Goal: Feedback & Contribution: Submit feedback/report problem

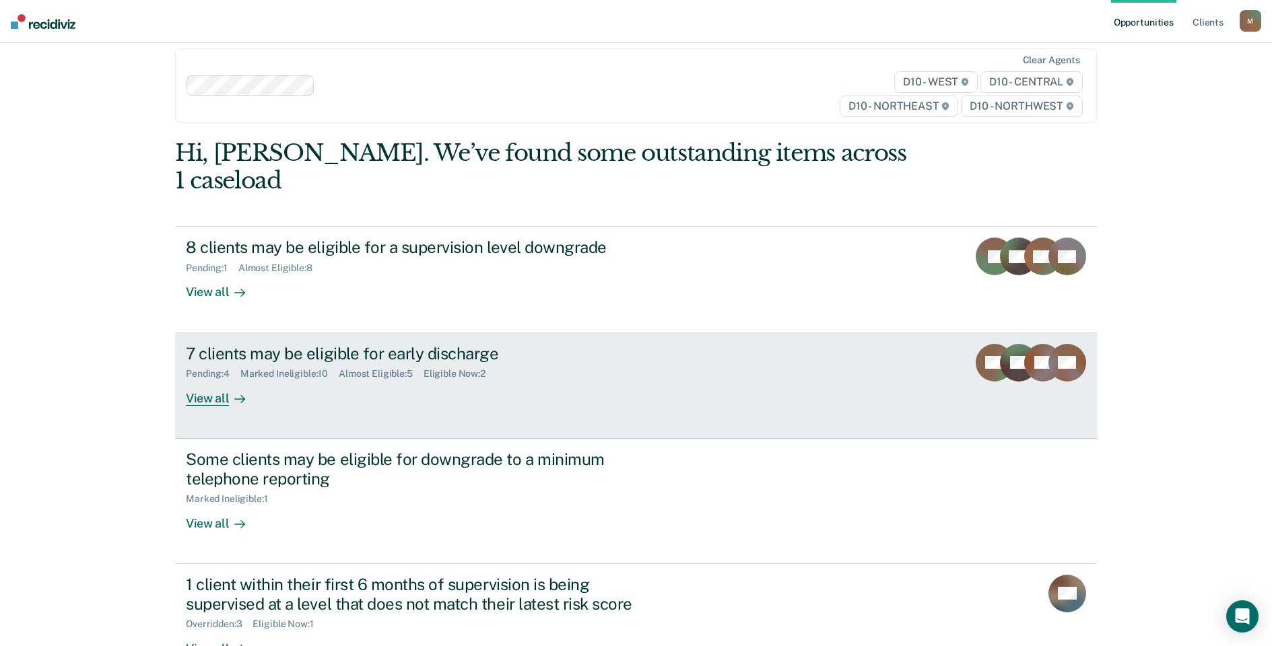
scroll to position [32, 0]
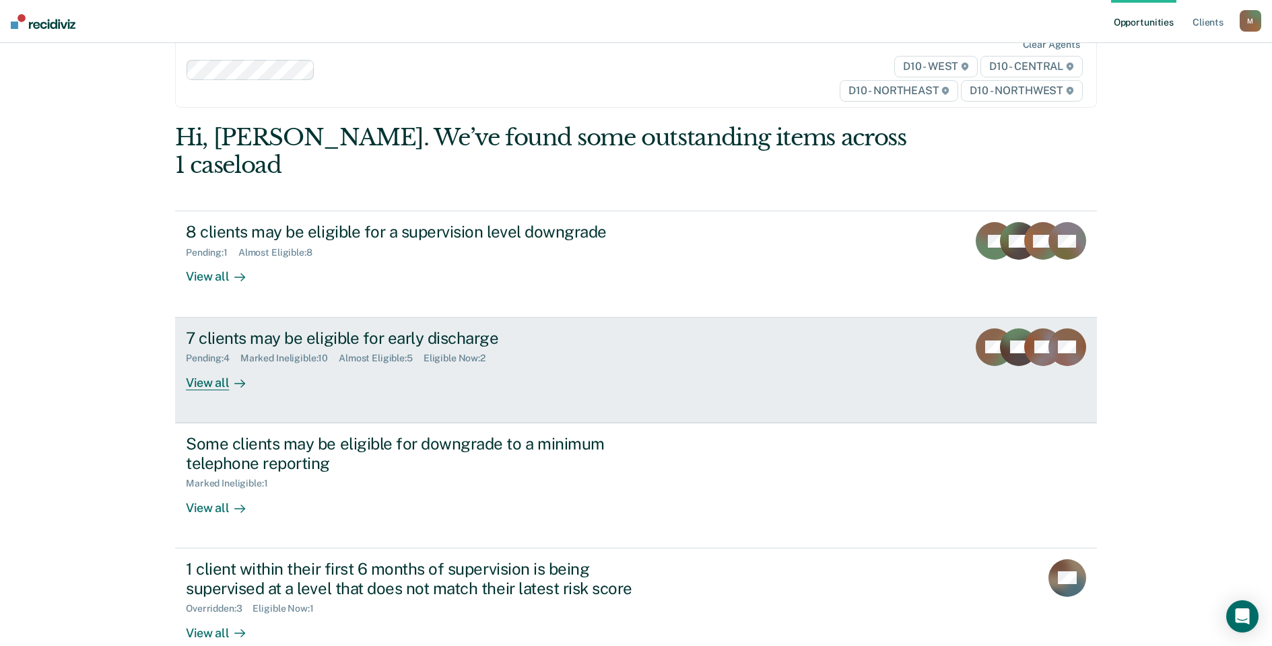
click at [322, 358] on div "7 clients may be eligible for early discharge Pending : 4 Marked Ineligible : 1…" at bounding box center [438, 360] width 505 height 62
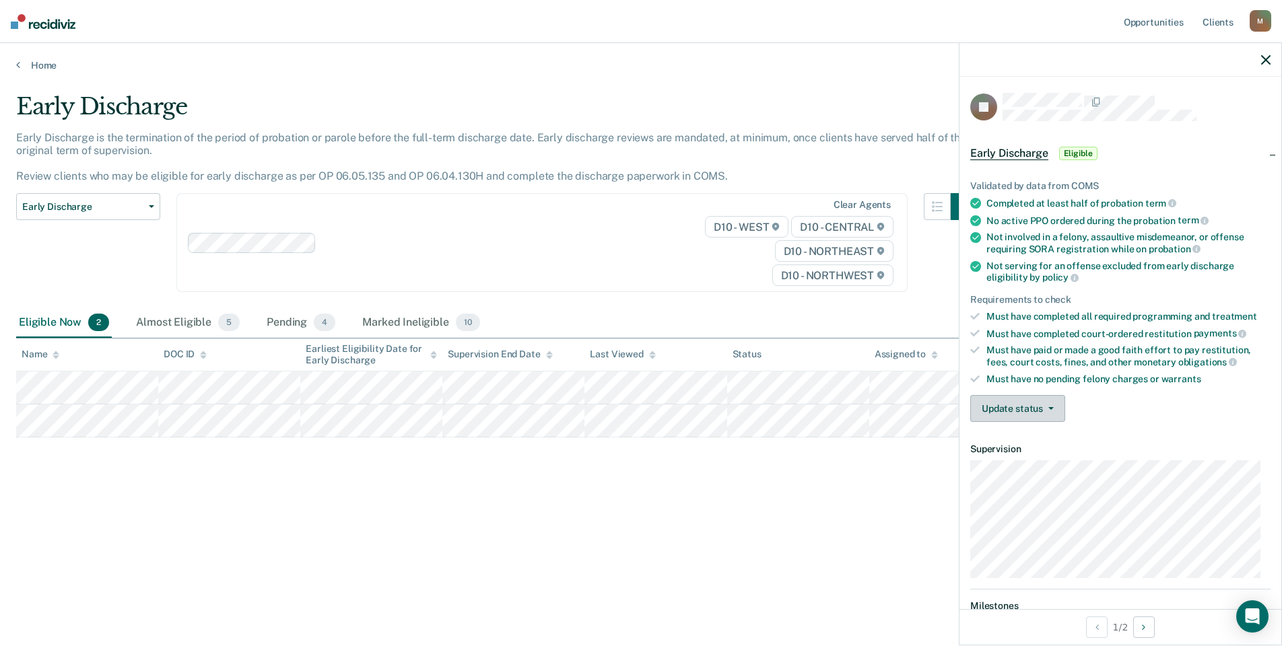
click at [1028, 407] on button "Update status" at bounding box center [1017, 408] width 95 height 27
click at [1012, 464] on button "Mark Ineligible" at bounding box center [1035, 463] width 130 height 22
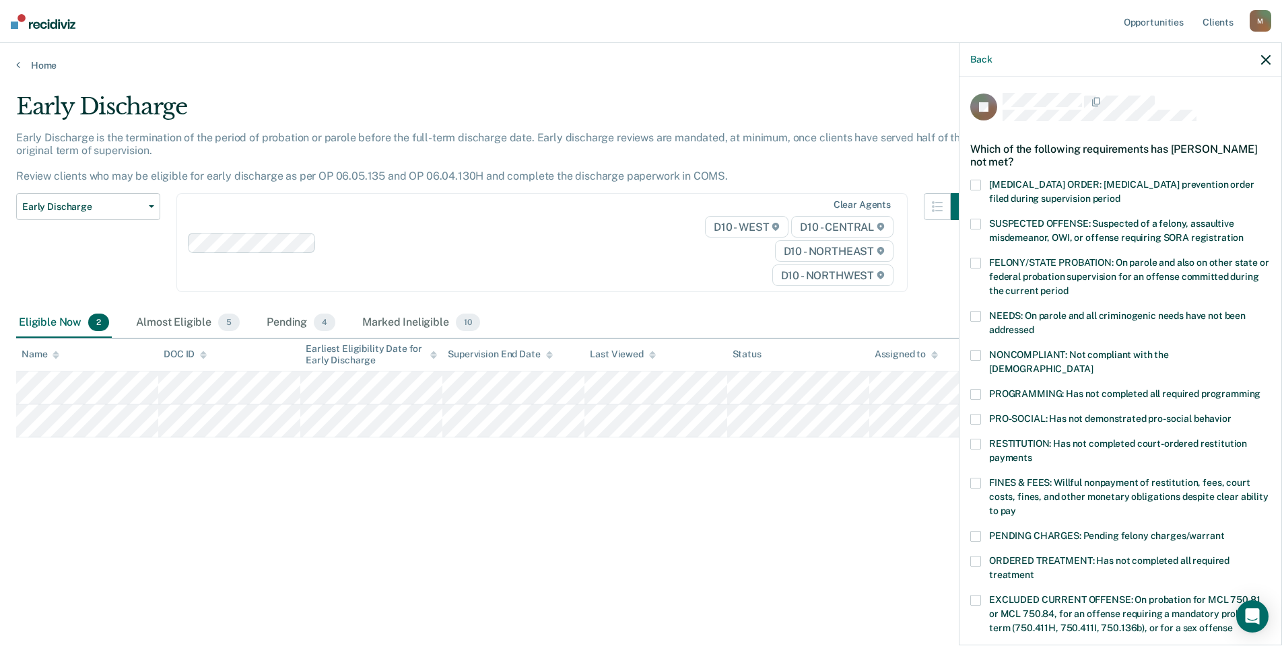
click at [980, 389] on span at bounding box center [975, 394] width 11 height 11
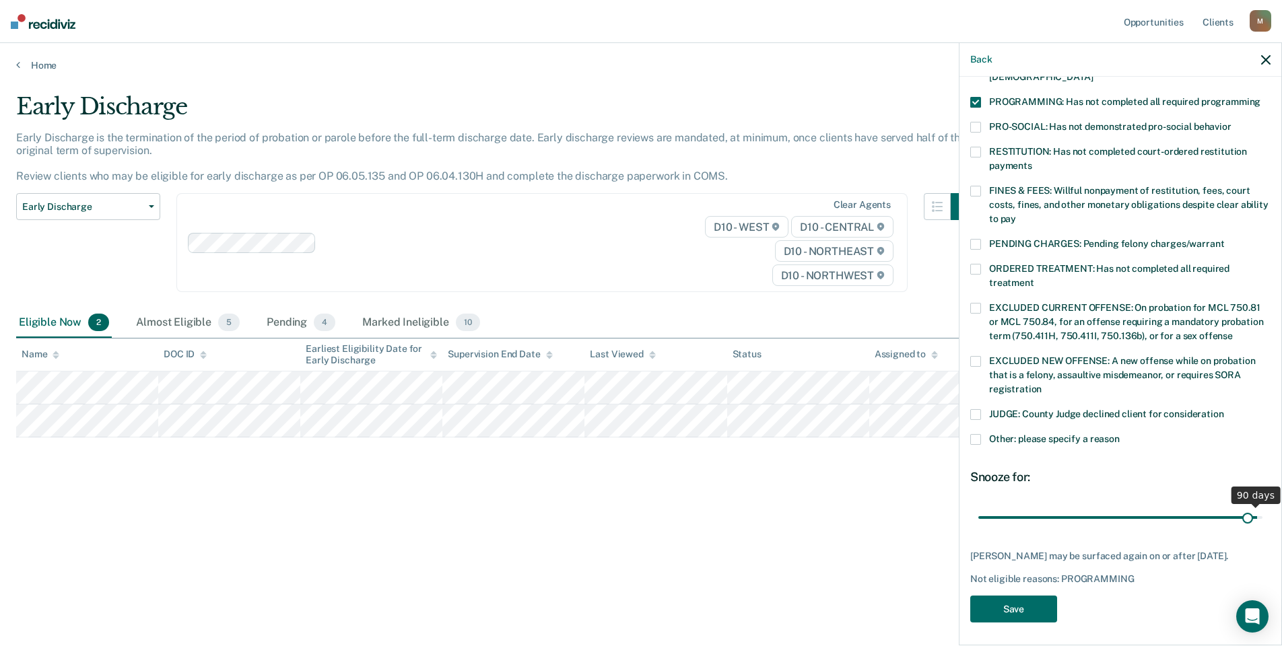
scroll to position [292, 0]
drag, startPoint x: 1162, startPoint y: 502, endPoint x: 1286, endPoint y: 504, distance: 123.2
type input "90"
click at [1263, 506] on input "range" at bounding box center [1120, 518] width 284 height 24
click at [1033, 603] on button "Save" at bounding box center [1013, 610] width 87 height 28
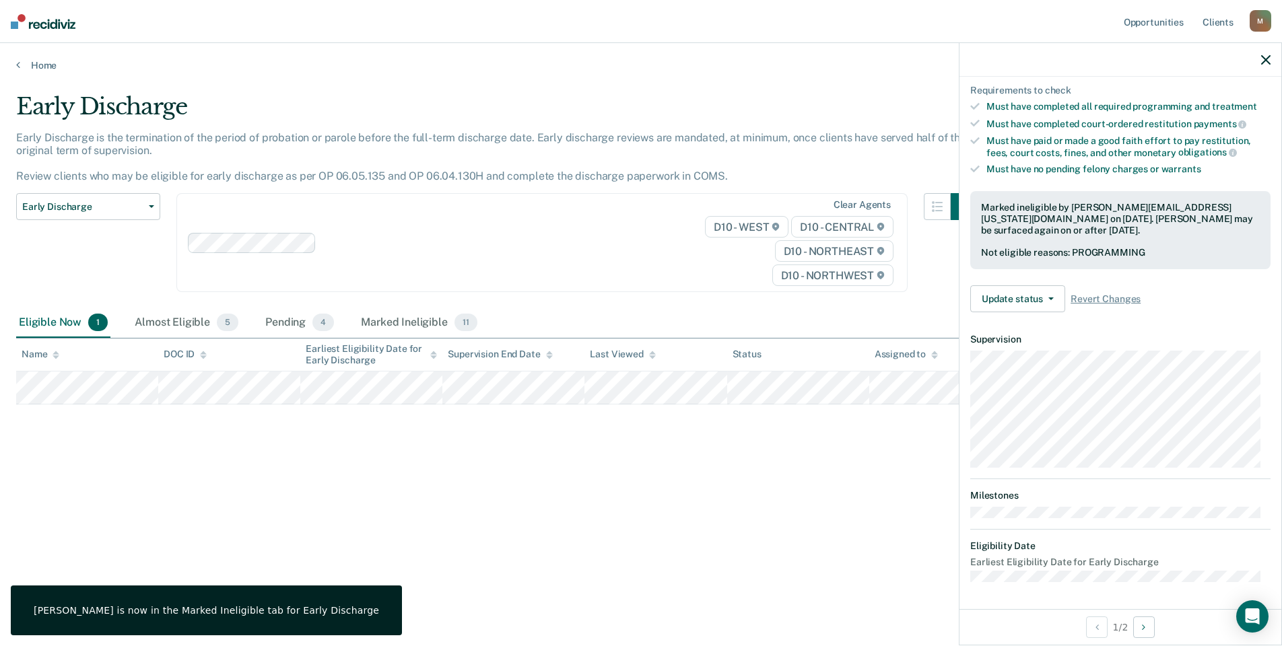
scroll to position [208, 0]
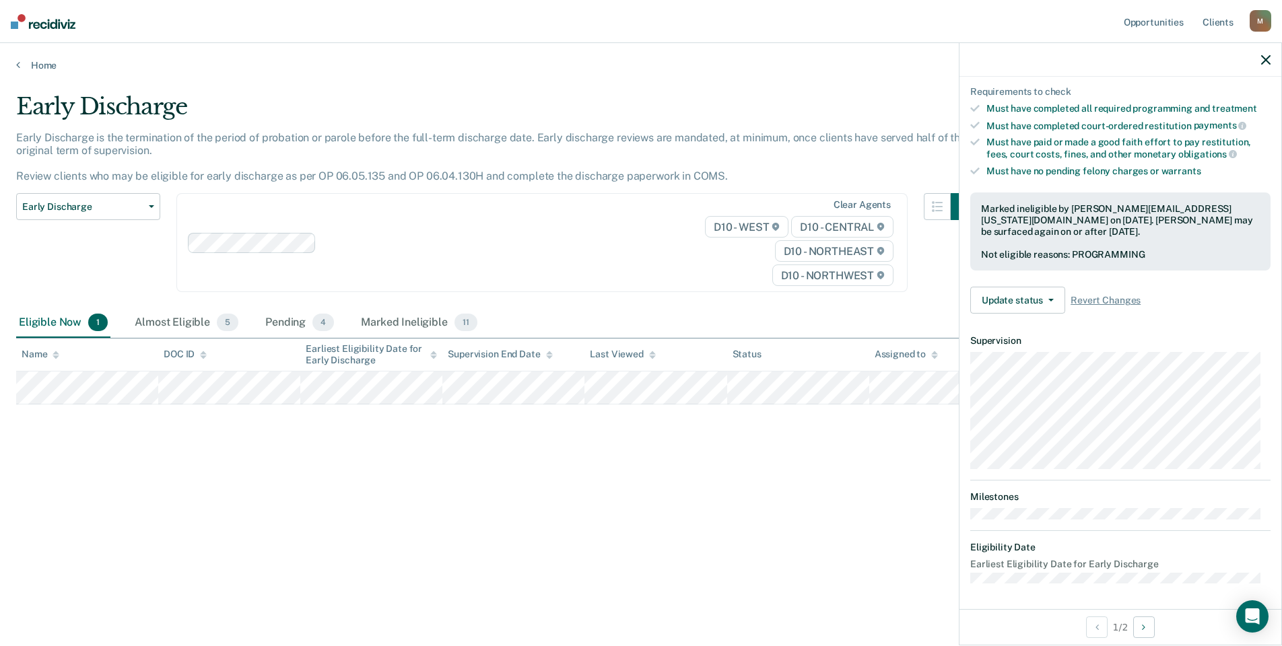
click at [581, 450] on div "Early Discharge Early Discharge is the termination of the period of probation o…" at bounding box center [641, 319] width 1250 height 453
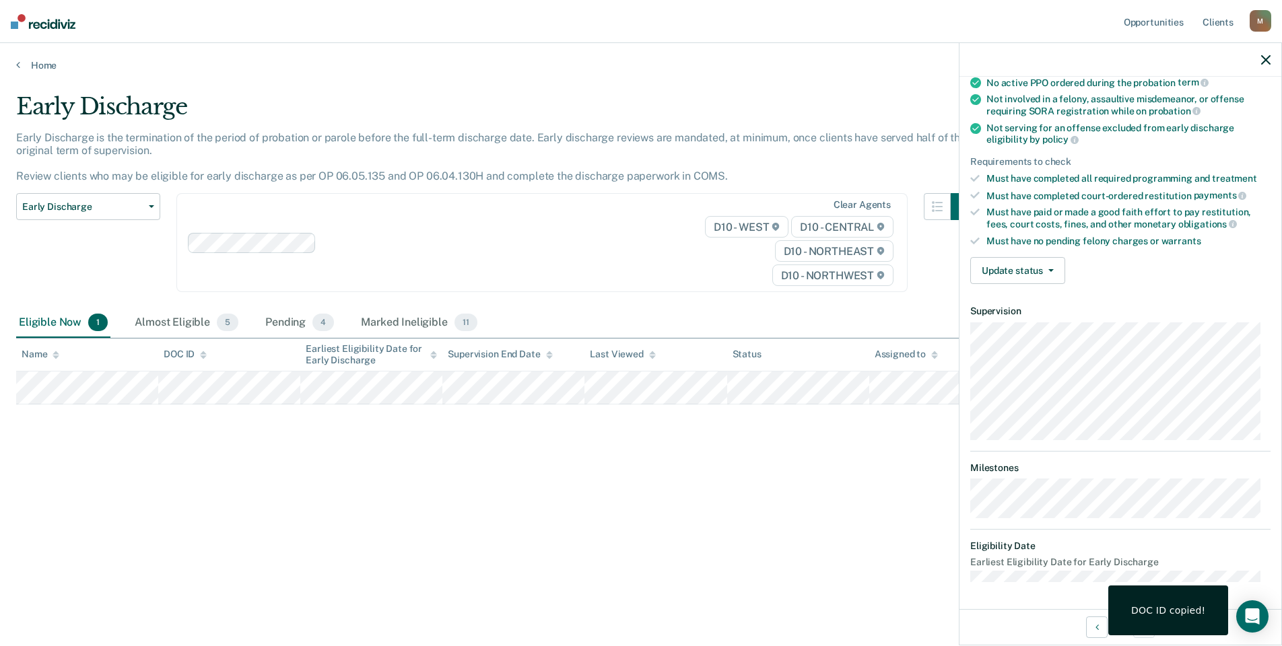
scroll to position [137, 0]
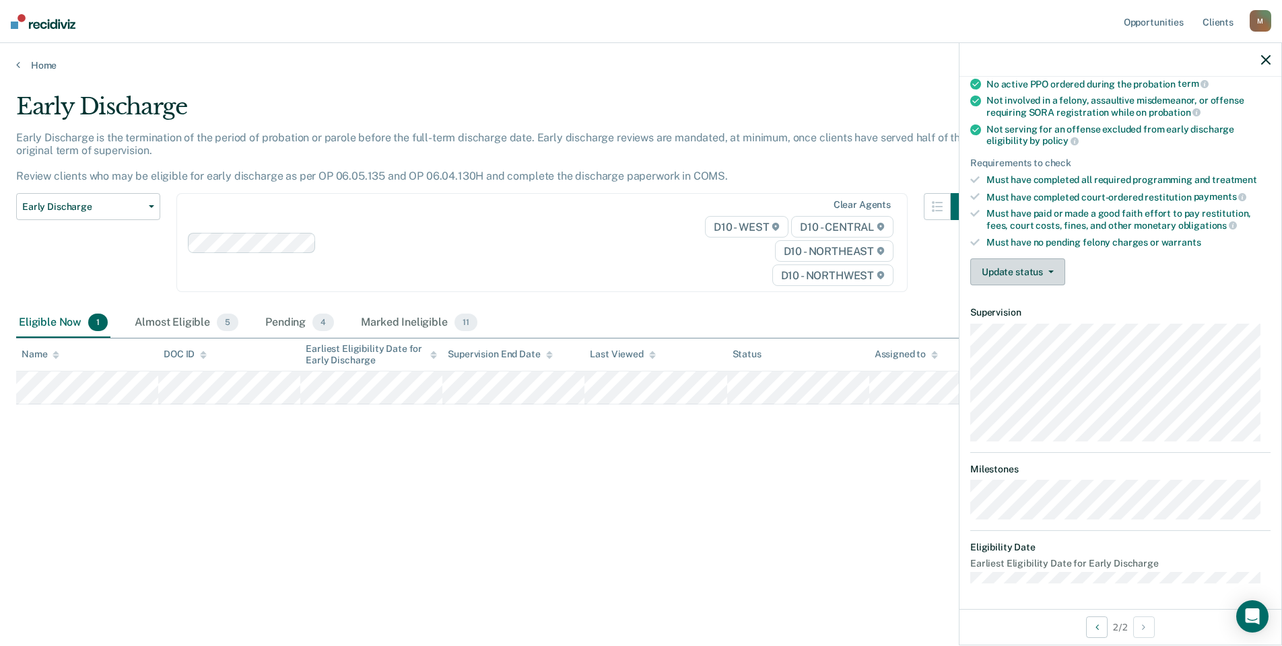
click at [1020, 266] on button "Update status" at bounding box center [1017, 272] width 95 height 27
click at [1016, 327] on button "Mark Ineligible" at bounding box center [1035, 326] width 130 height 22
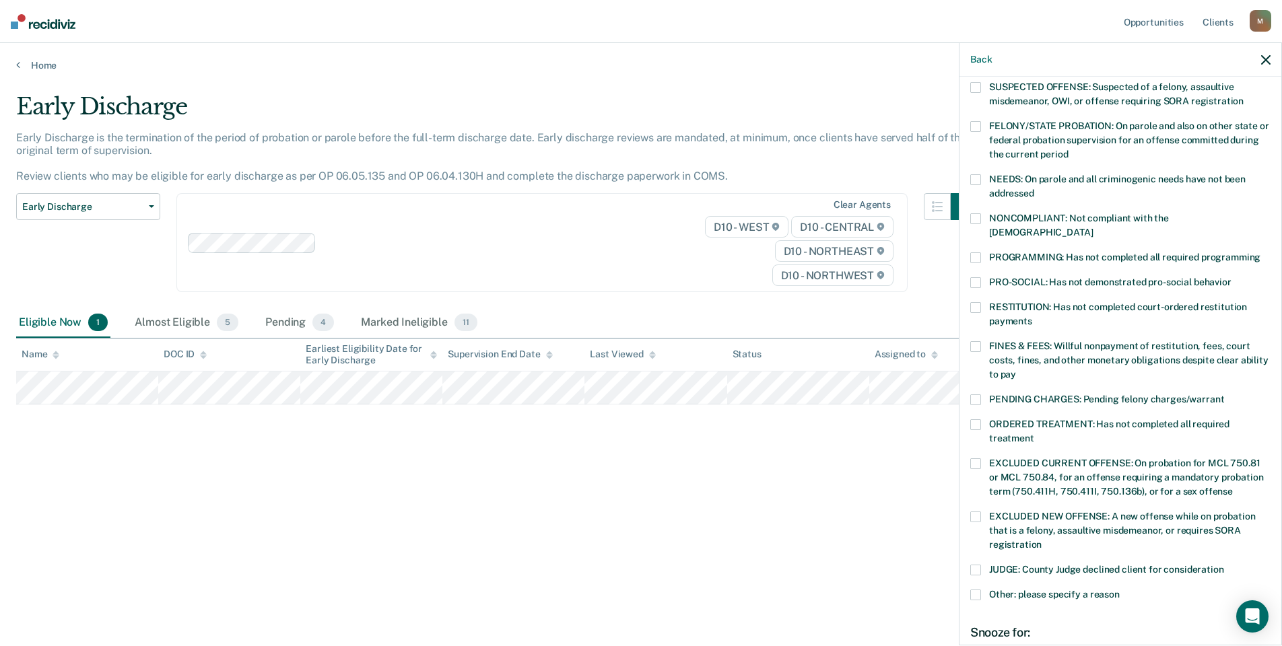
click at [980, 253] on span at bounding box center [975, 258] width 11 height 11
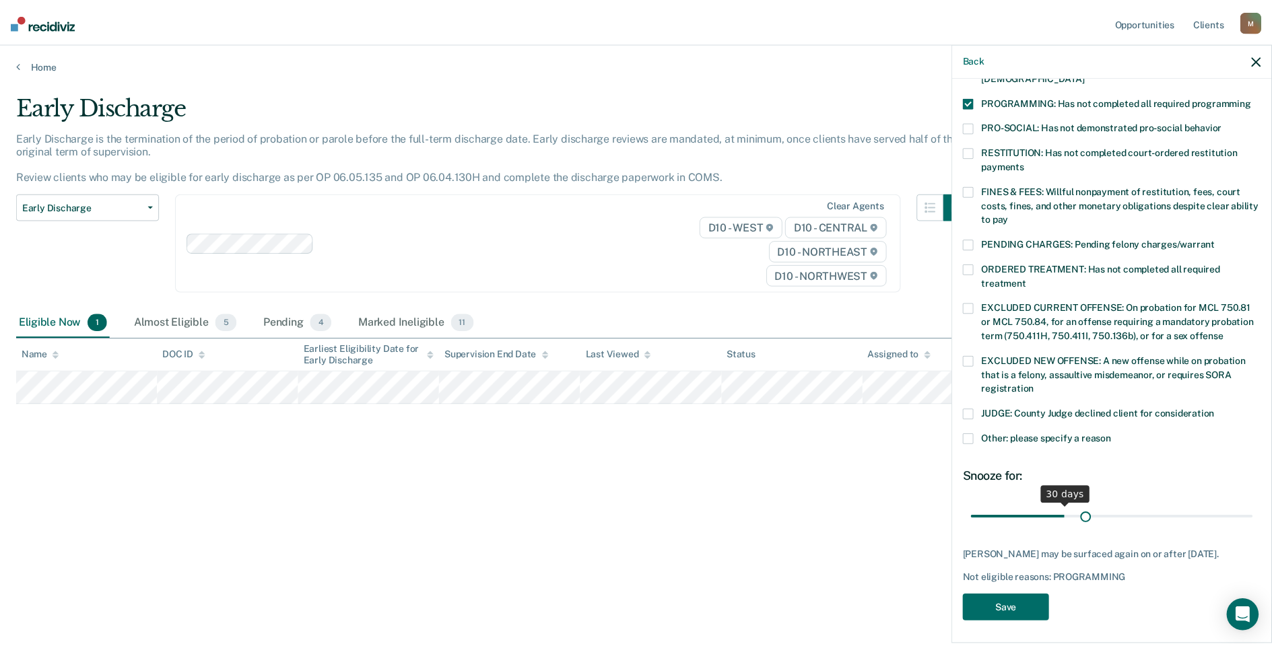
scroll to position [281, 0]
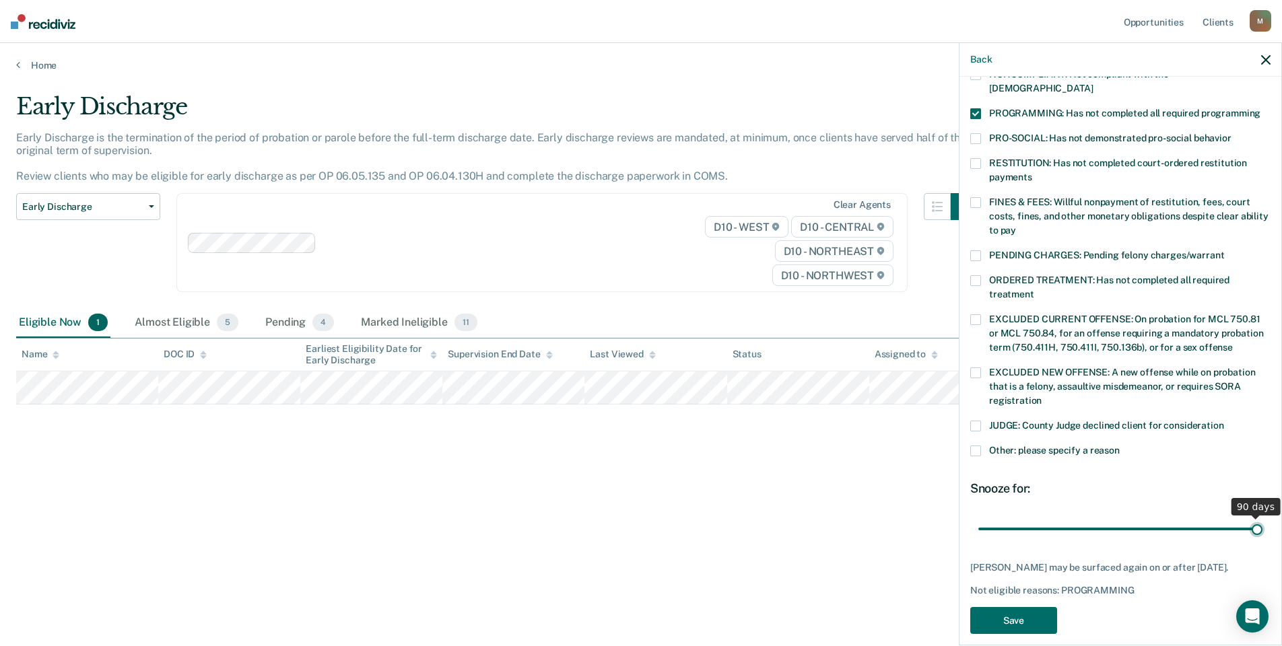
drag, startPoint x: 1069, startPoint y: 503, endPoint x: 1288, endPoint y: 502, distance: 218.2
type input "90"
click at [1263, 517] on input "range" at bounding box center [1120, 529] width 284 height 24
click at [1007, 607] on button "Save" at bounding box center [1013, 621] width 87 height 28
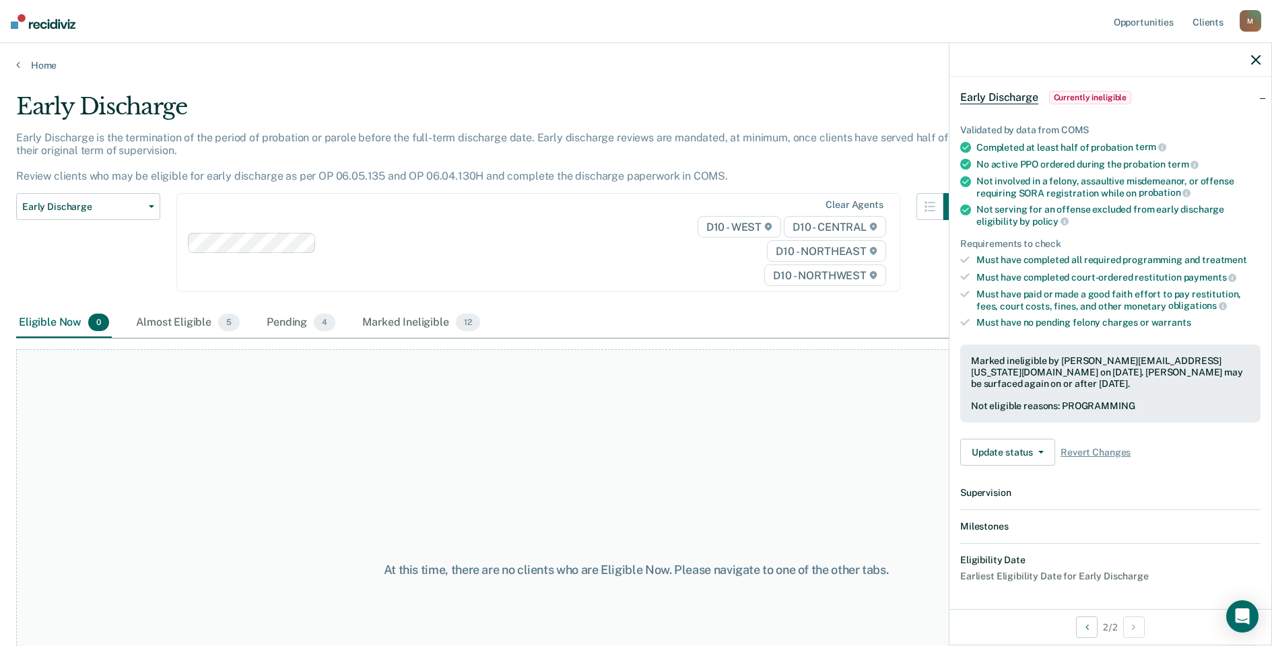
scroll to position [236, 0]
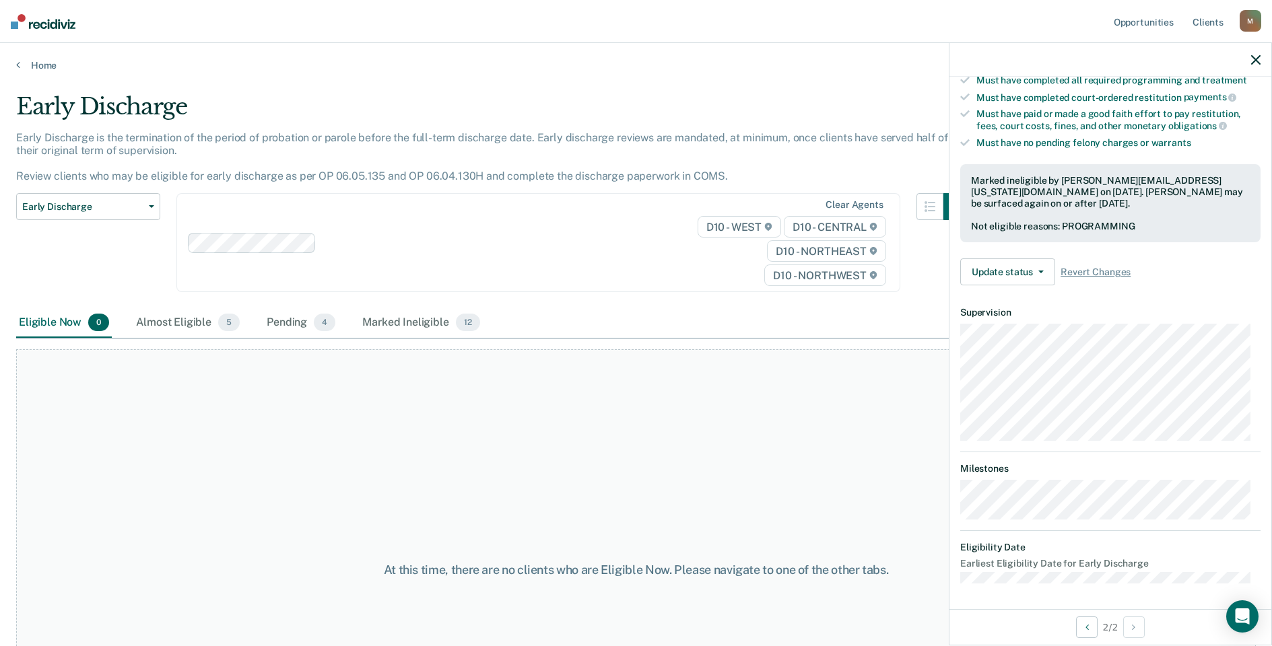
drag, startPoint x: 227, startPoint y: 380, endPoint x: 220, endPoint y: 379, distance: 7.4
click at [227, 380] on div "At this time, there are no clients who are Eligible Now. Please navigate to one…" at bounding box center [636, 570] width 1240 height 442
click at [40, 62] on link "Home" at bounding box center [636, 65] width 1240 height 12
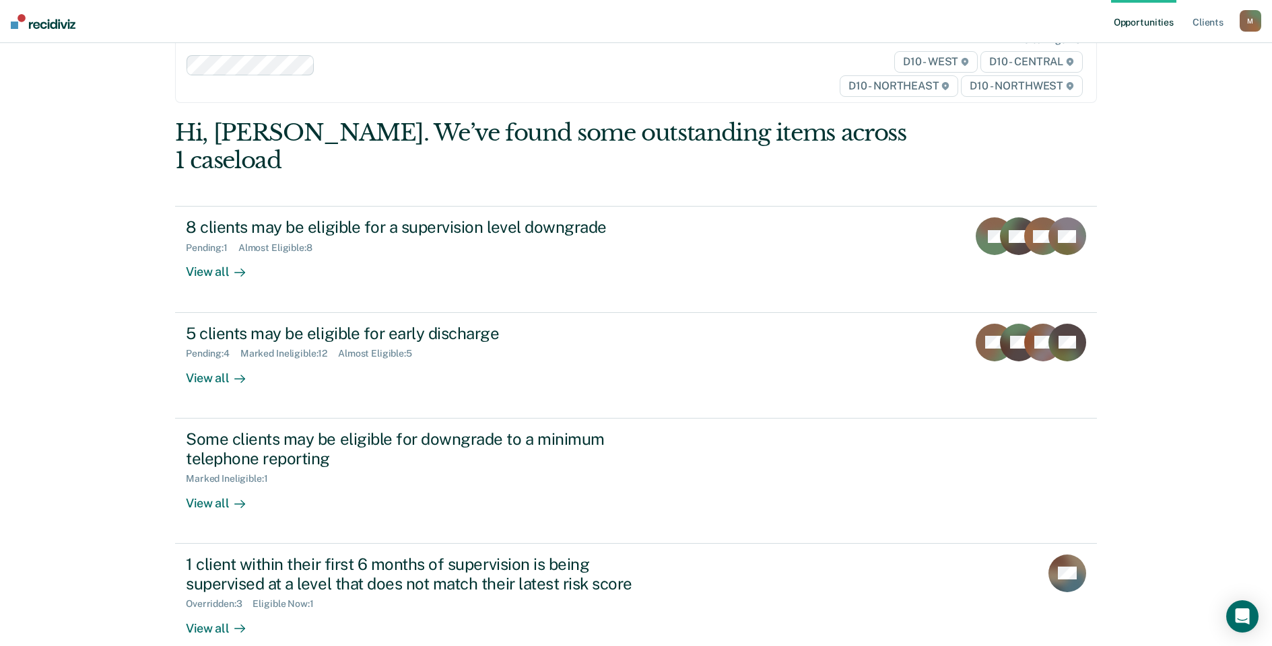
scroll to position [90, 0]
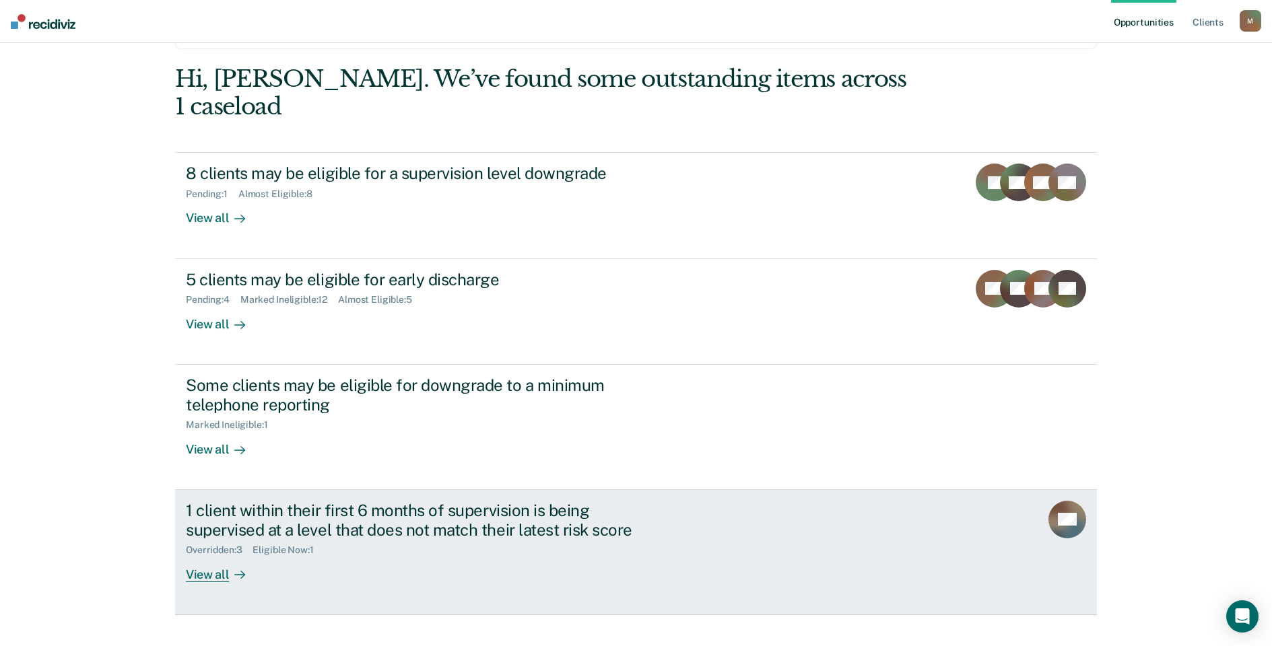
click at [403, 506] on div "1 client within their first 6 months of supervision is being supervised at a le…" at bounding box center [422, 520] width 473 height 39
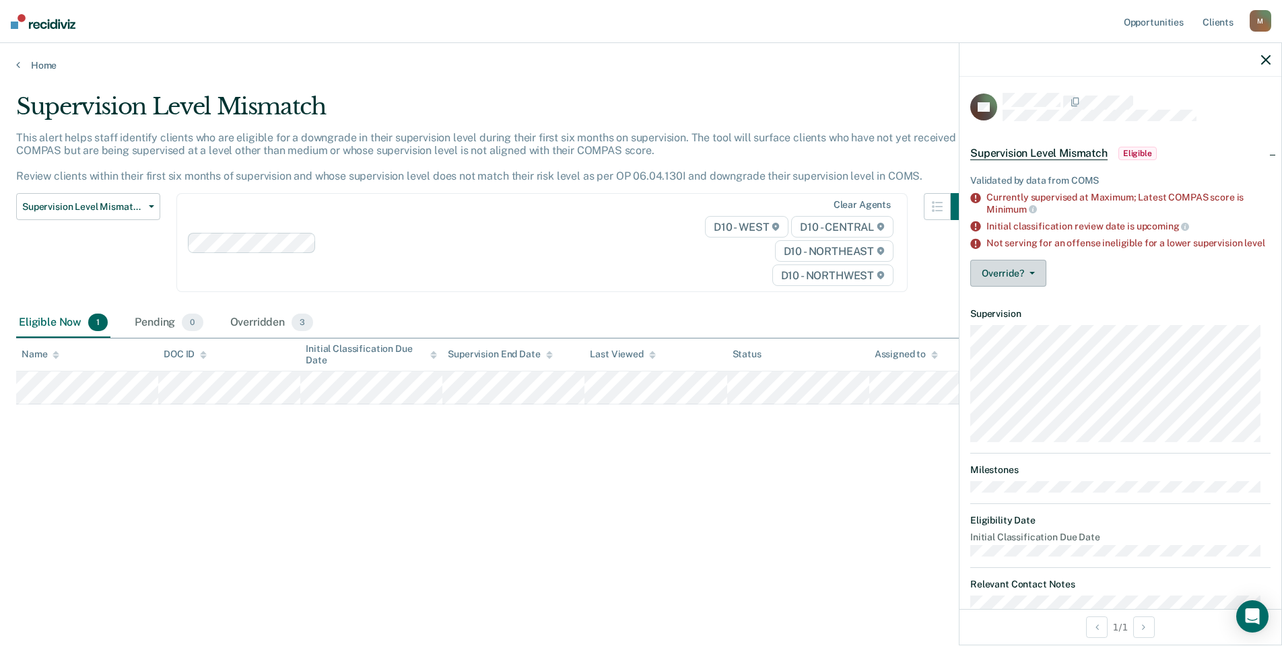
click at [1030, 274] on button "Override?" at bounding box center [1008, 273] width 76 height 27
click at [1026, 338] on button "[PERSON_NAME]" at bounding box center [1035, 327] width 130 height 22
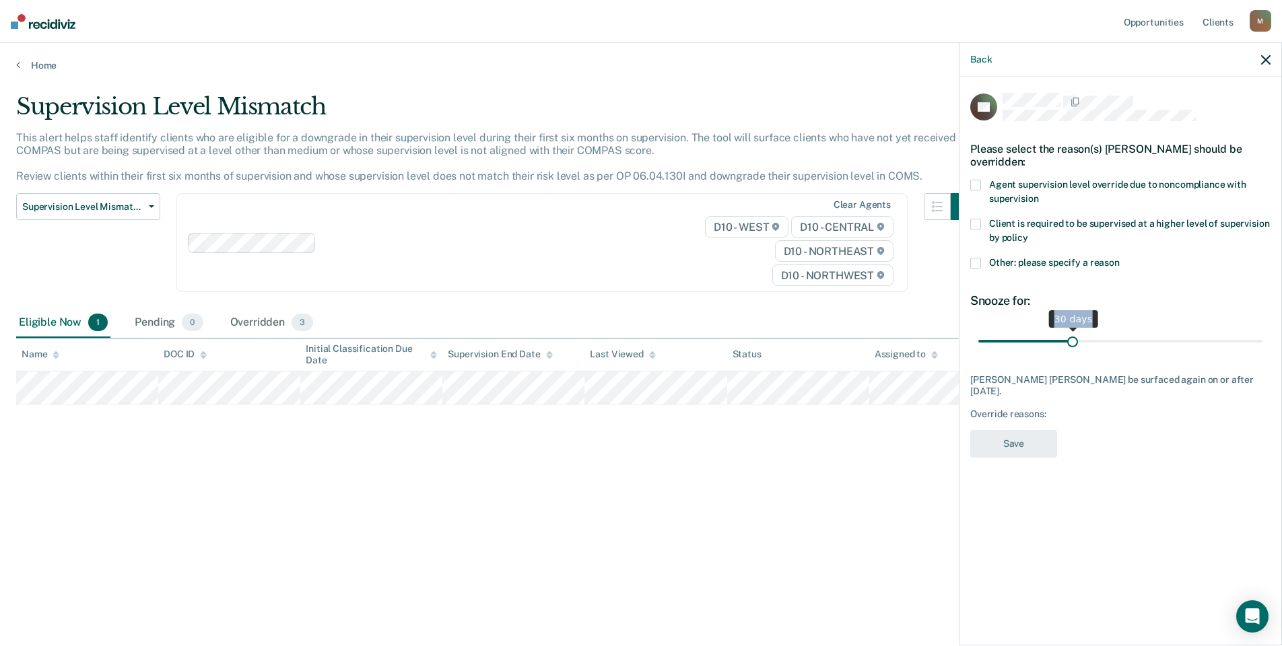
drag, startPoint x: 1073, startPoint y: 318, endPoint x: 1212, endPoint y: 319, distance: 139.4
click at [1212, 329] on span "30 days" at bounding box center [1120, 341] width 284 height 24
click at [1136, 299] on div "Snooze for: 33 days" at bounding box center [1120, 324] width 300 height 60
drag, startPoint x: 1083, startPoint y: 325, endPoint x: 1257, endPoint y: 328, distance: 173.8
type input "90"
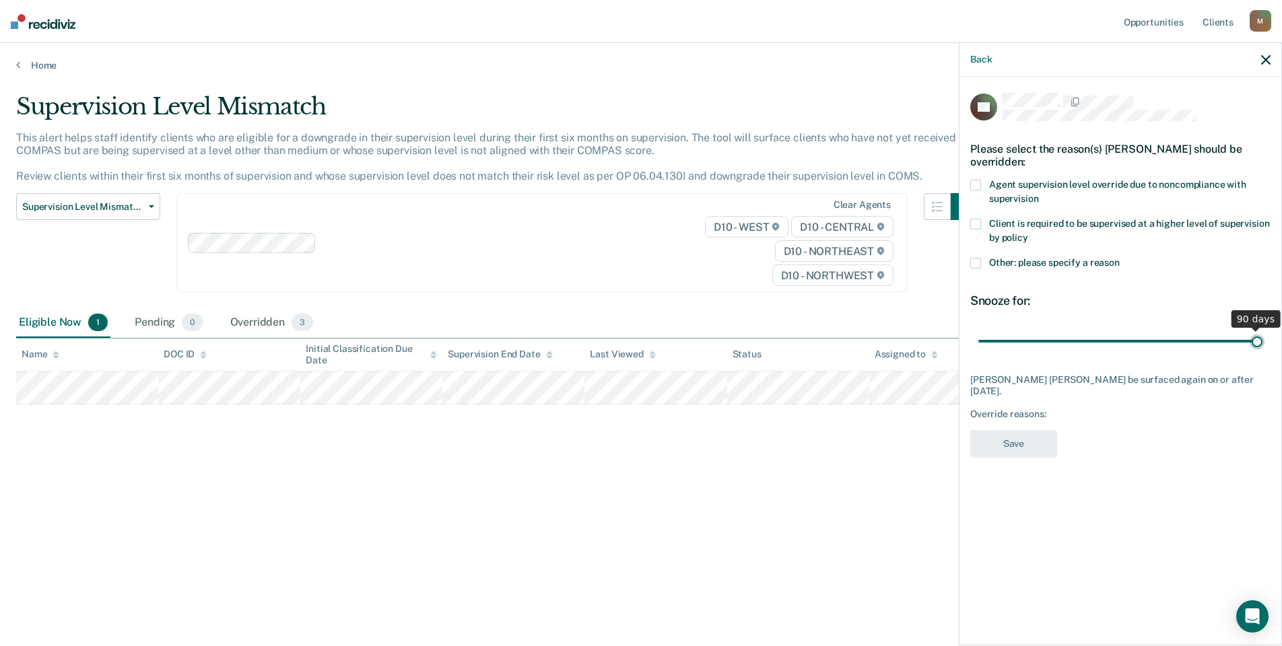
click at [1257, 329] on input "range" at bounding box center [1120, 341] width 284 height 24
click at [979, 258] on span at bounding box center [975, 263] width 11 height 11
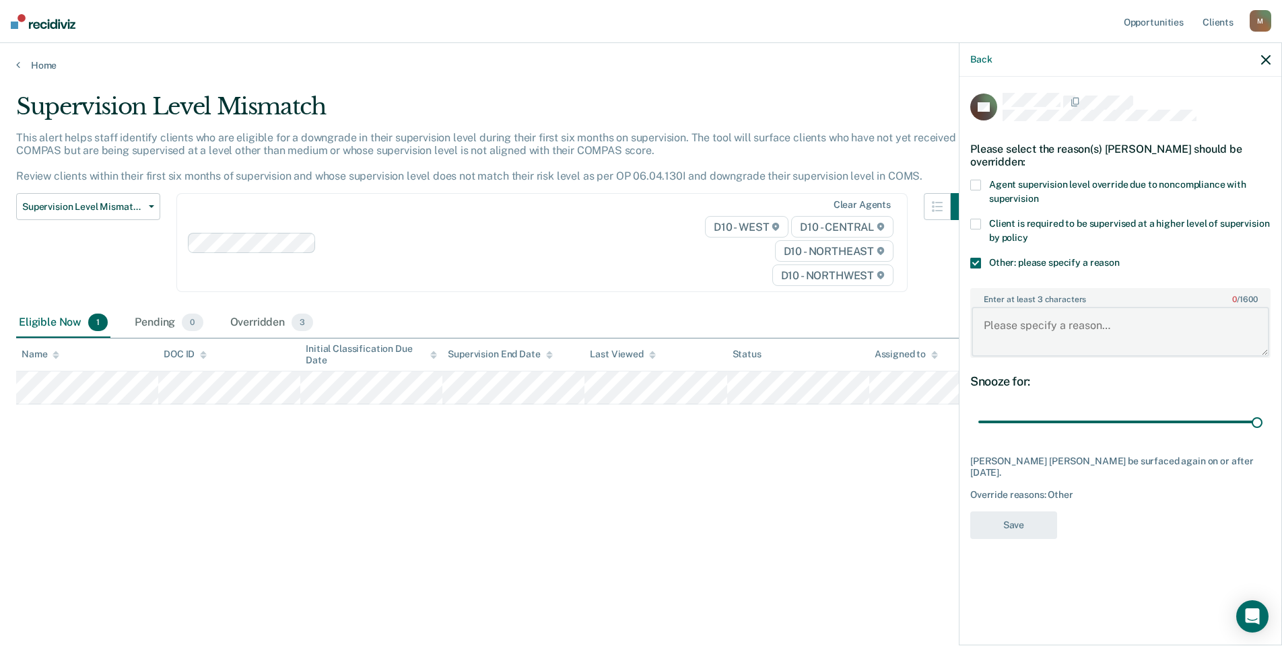
click at [1024, 321] on textarea "Enter at least 3 characters 0 / 1600" at bounding box center [1121, 332] width 298 height 50
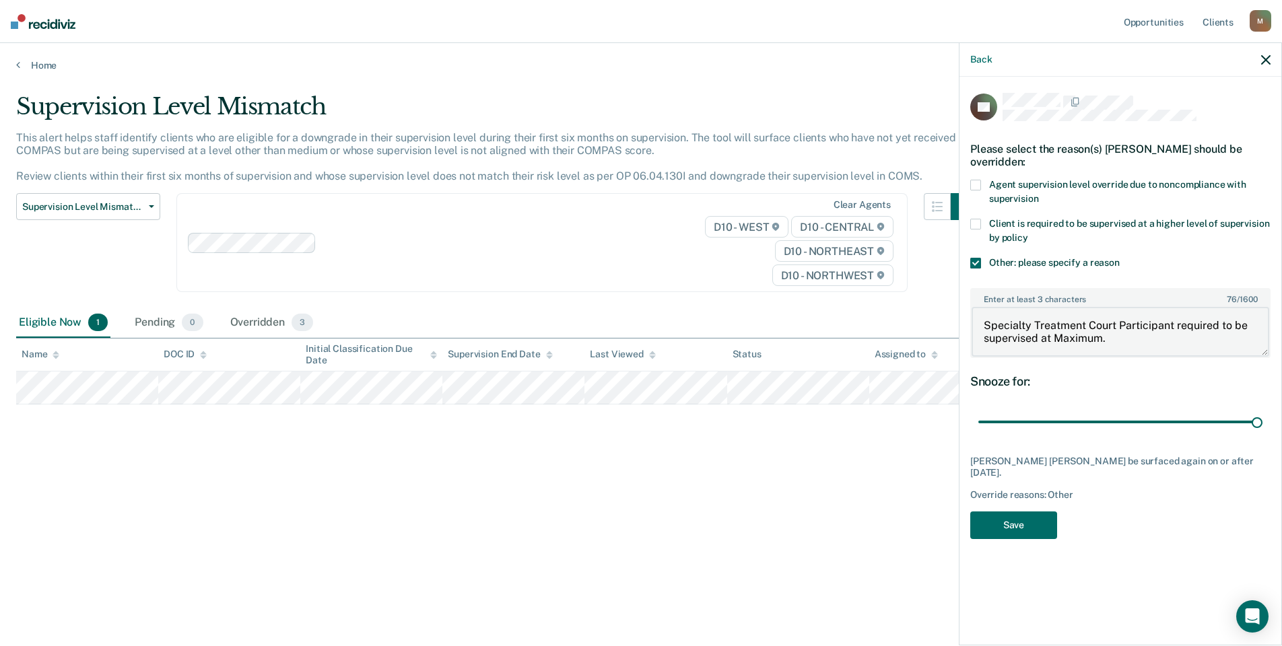
drag, startPoint x: 1112, startPoint y: 333, endPoint x: 933, endPoint y: 308, distance: 180.1
click at [934, 308] on body "Looks like you’re using Internet Explorer 11. For faster loading and a better e…" at bounding box center [641, 323] width 1282 height 646
type textarea "Specialty Treatment Court Participant required to be supervised at Maximum."
click at [1017, 512] on button "Save" at bounding box center [1013, 526] width 87 height 28
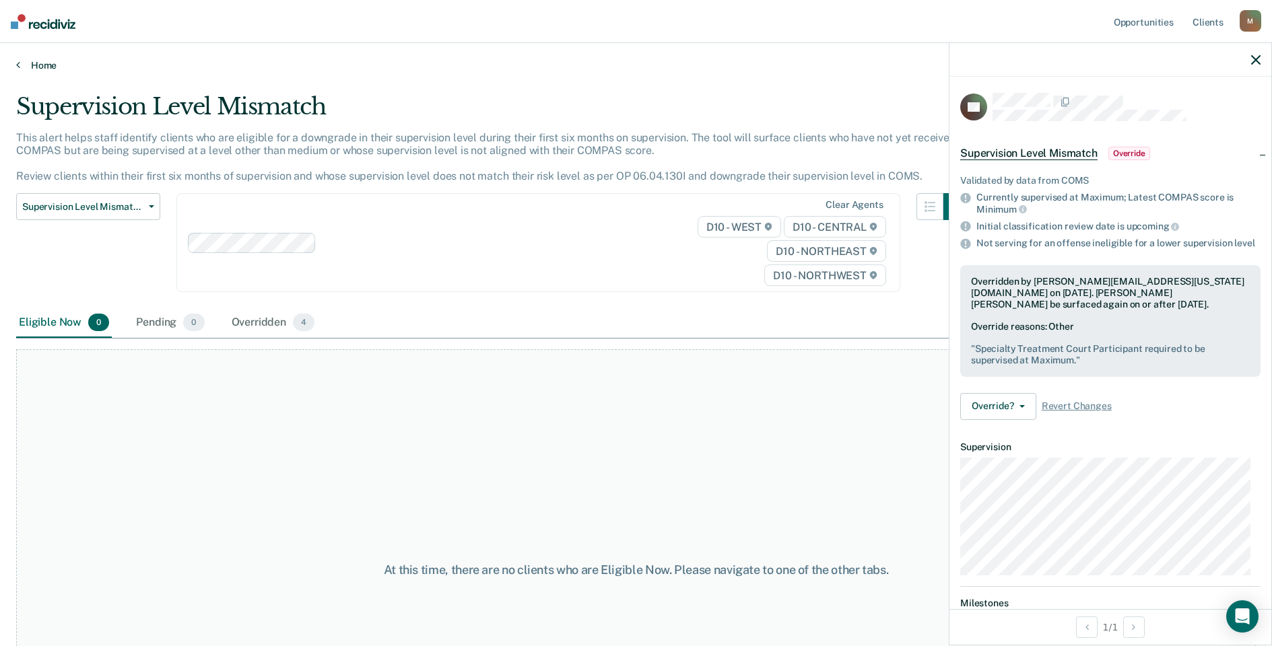
click at [42, 61] on link "Home" at bounding box center [636, 65] width 1240 height 12
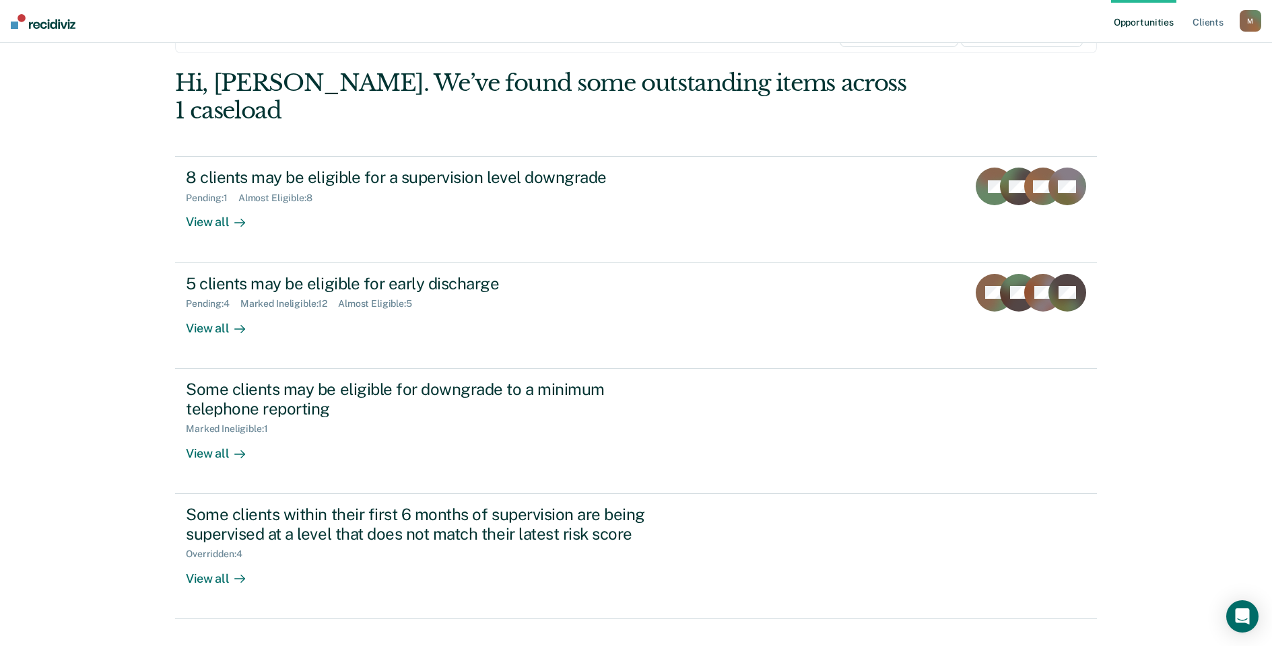
scroll to position [90, 0]
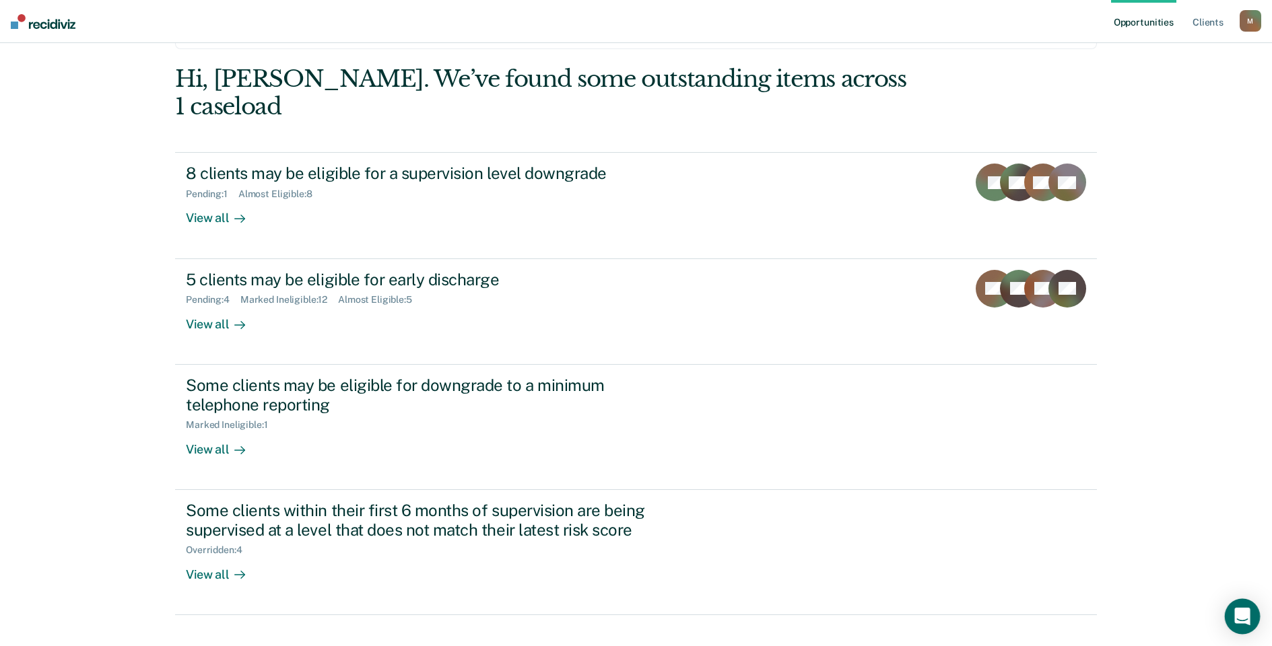
click at [1246, 614] on icon "Open Intercom Messenger" at bounding box center [1241, 617] width 15 height 18
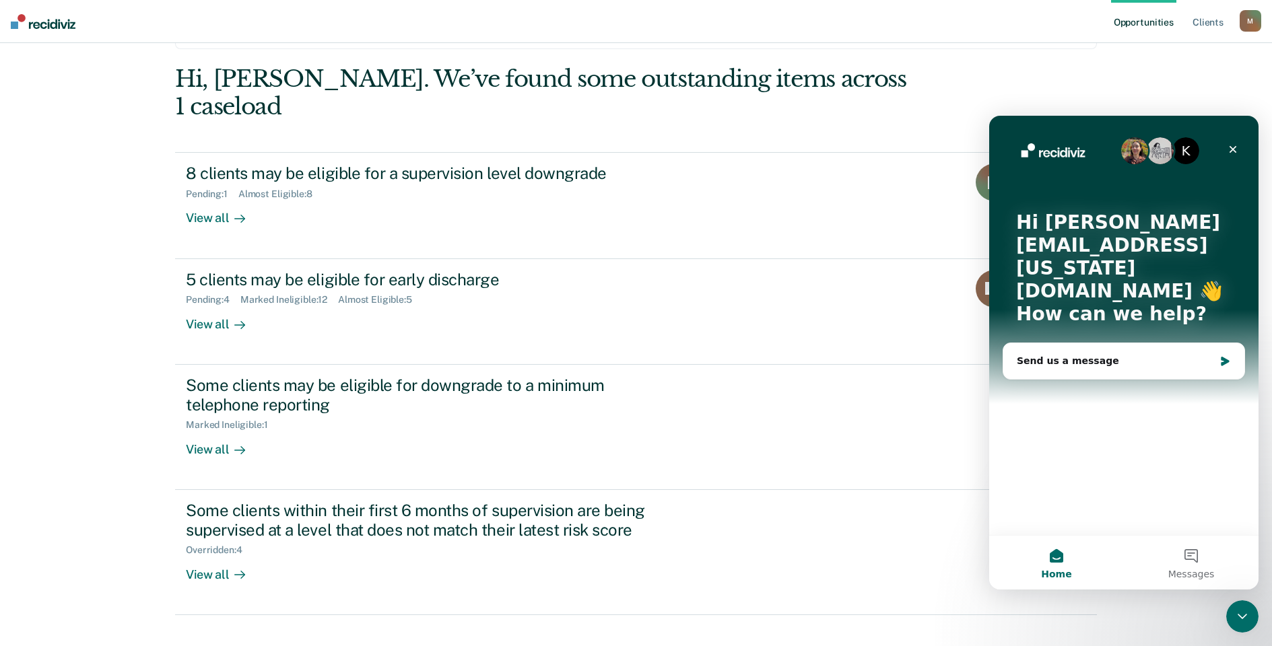
scroll to position [0, 0]
click at [1097, 354] on div "Send us a message" at bounding box center [1115, 361] width 197 height 14
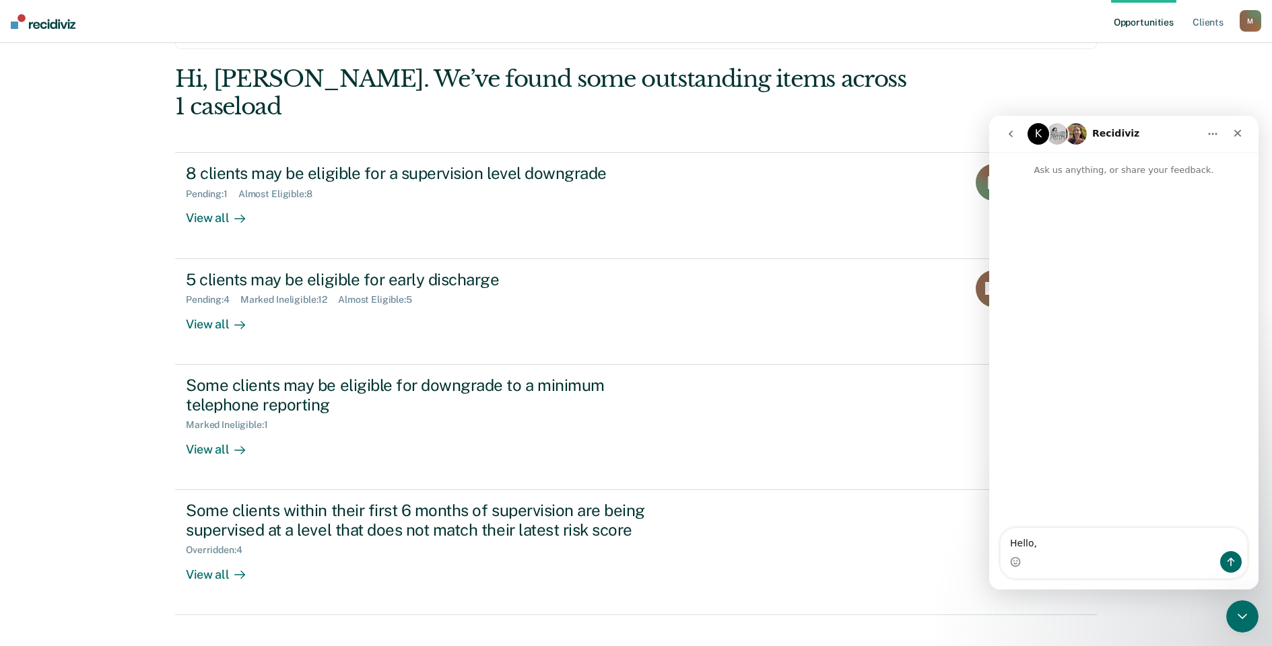
type textarea "Hello,"
type textarea "Woul"
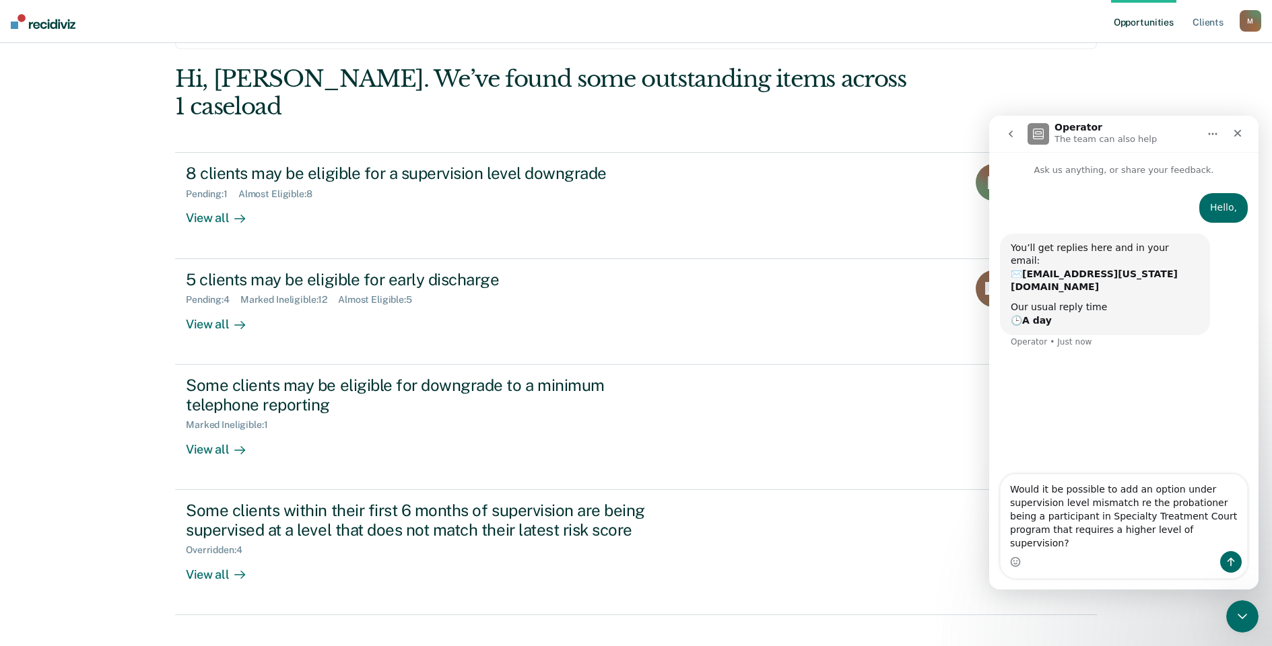
click at [1068, 529] on textarea "Would it be possible to add an option under supervision level mismatch re the p…" at bounding box center [1124, 513] width 246 height 77
type textarea "Would it be possible to add an option under supervision level mismatch re the p…"
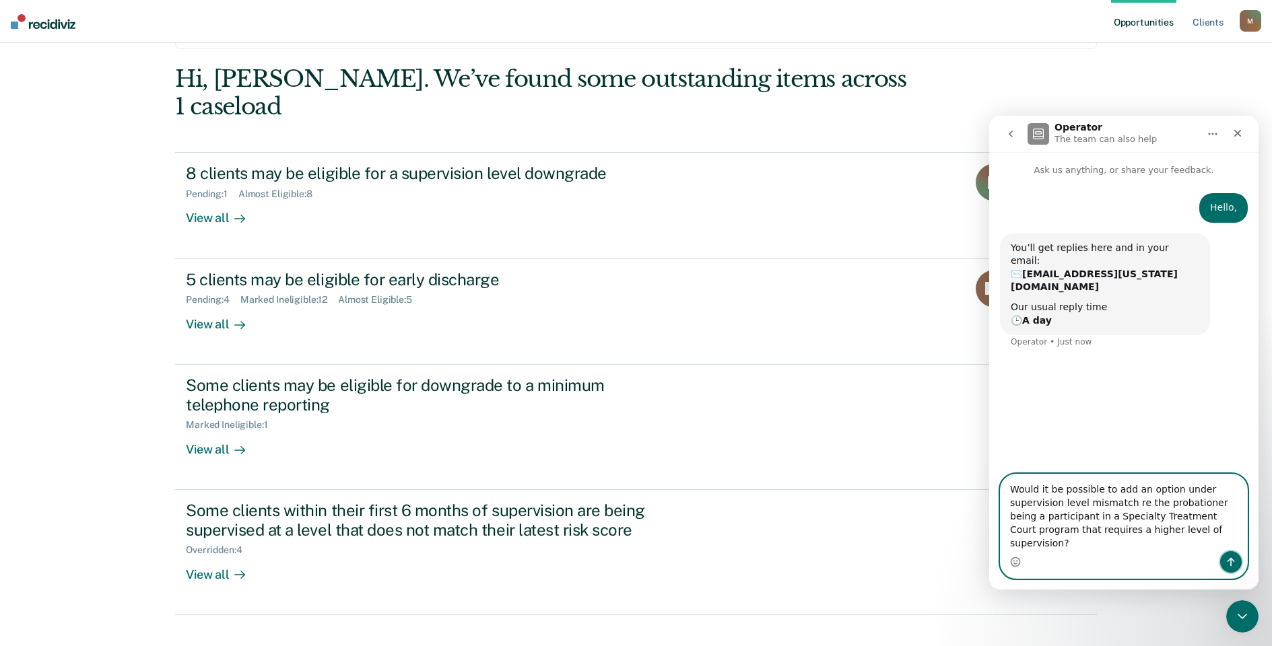
click at [1225, 557] on button "Send a message…" at bounding box center [1231, 563] width 22 height 22
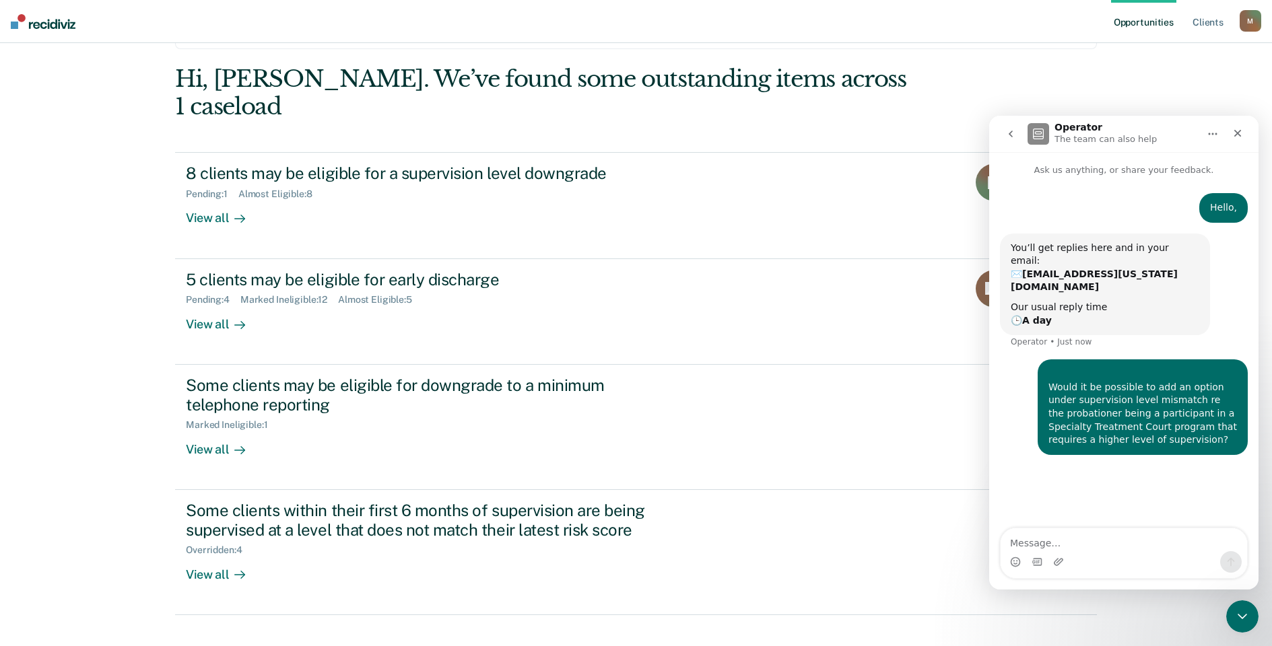
click at [110, 286] on div "Opportunities Client s [EMAIL_ADDRESS][US_STATE][DOMAIN_NAME] M Profile How it …" at bounding box center [636, 290] width 1272 height 760
